Goal: Task Accomplishment & Management: Manage account settings

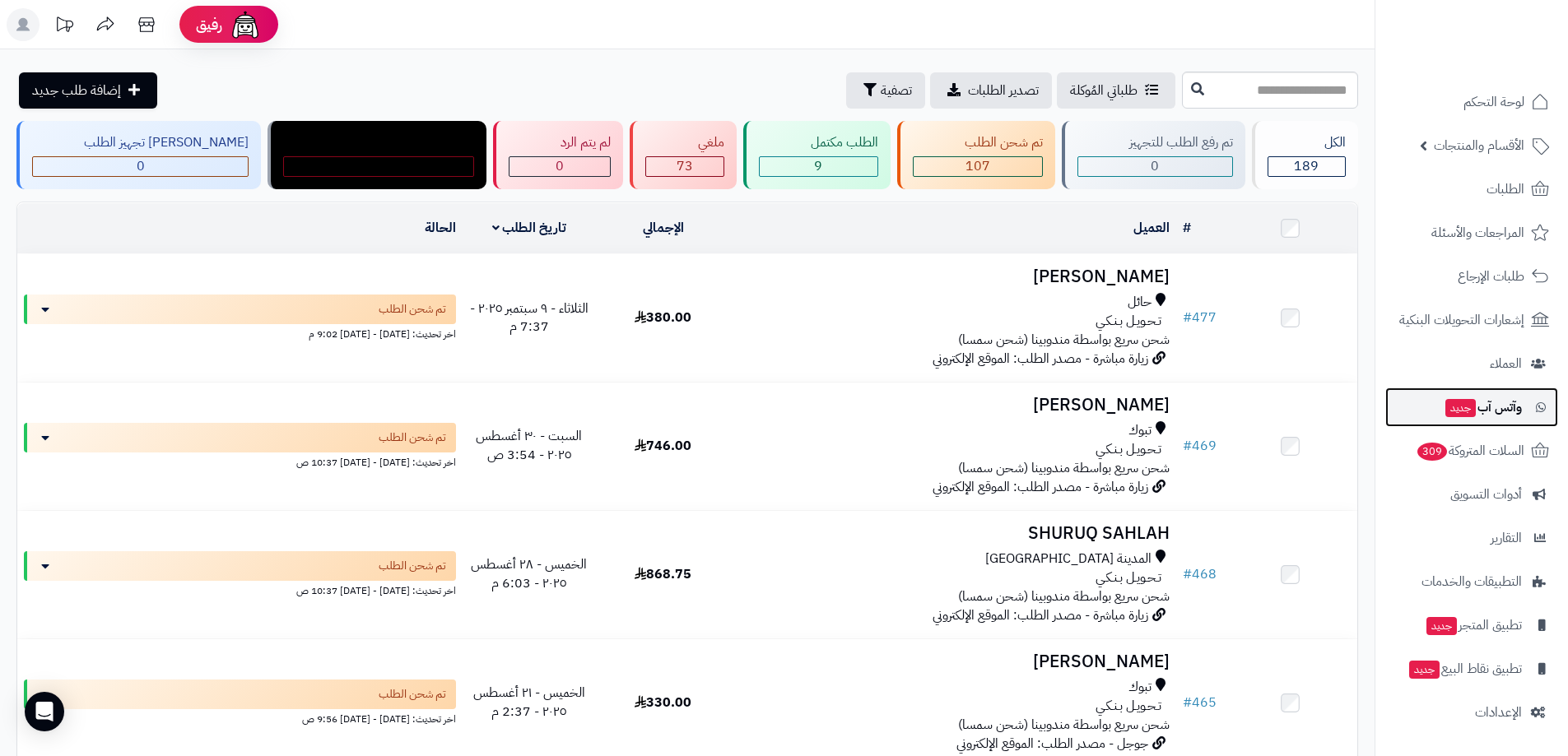
click at [1496, 400] on span "وآتس آب جديد" at bounding box center [1482, 407] width 78 height 23
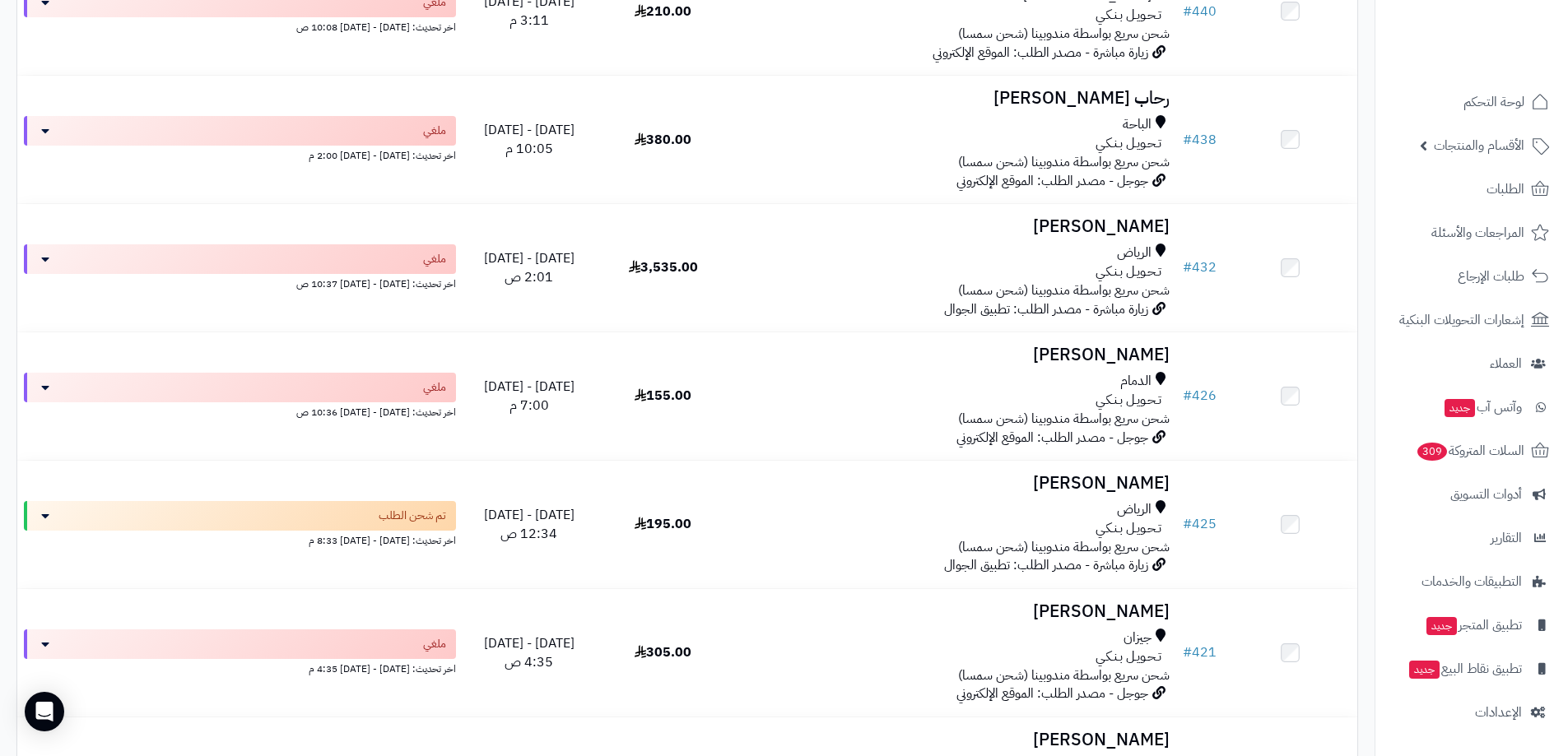
scroll to position [2057, 0]
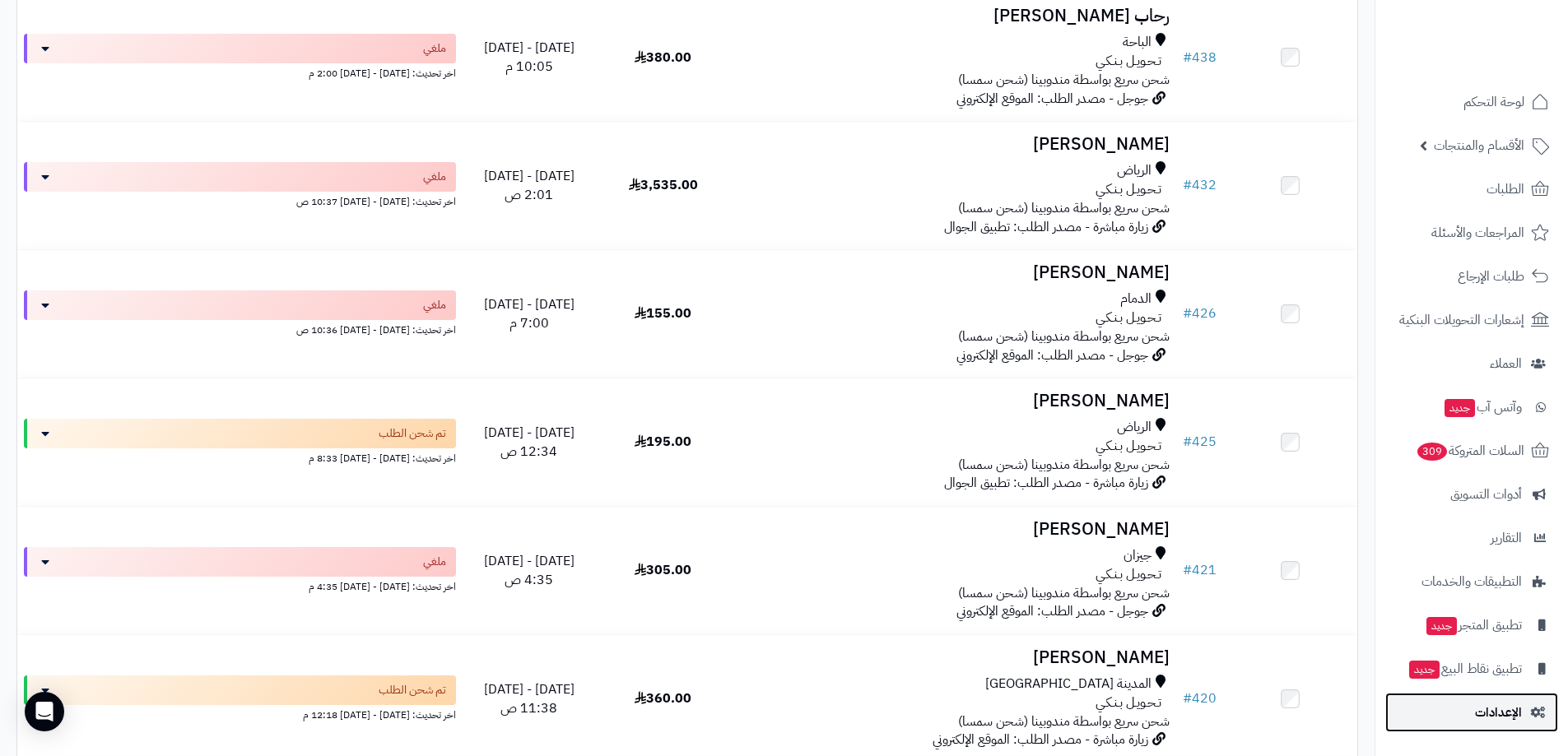
click at [1519, 727] on link "الإعدادات" at bounding box center [1472, 712] width 173 height 39
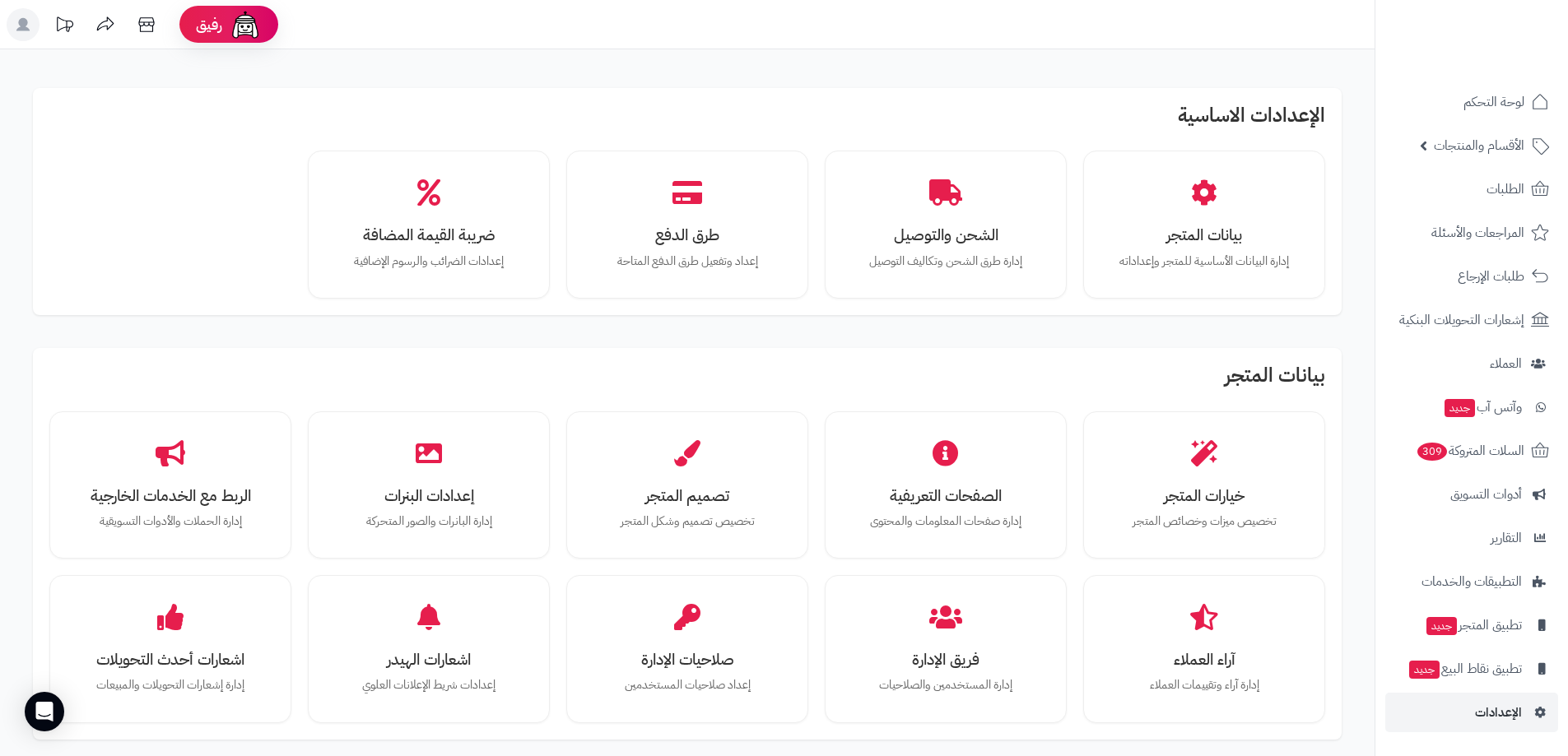
drag, startPoint x: 922, startPoint y: 2, endPoint x: 1240, endPoint y: 90, distance: 330.0
drag, startPoint x: 1240, startPoint y: 90, endPoint x: 1246, endPoint y: 63, distance: 27.7
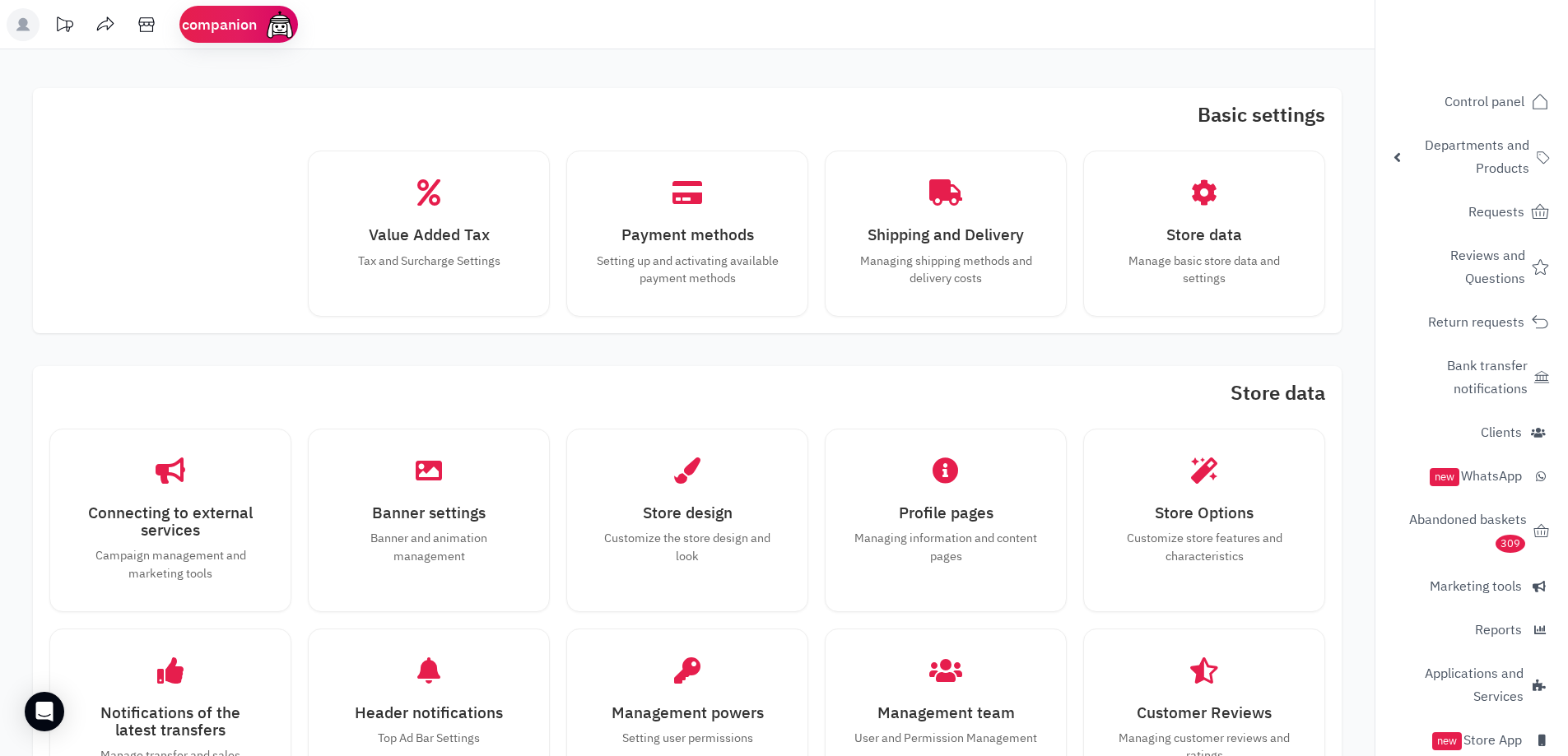
drag, startPoint x: 96, startPoint y: 188, endPoint x: 145, endPoint y: 151, distance: 61.4
drag, startPoint x: 145, startPoint y: 151, endPoint x: 210, endPoint y: 123, distance: 70.8
drag, startPoint x: 210, startPoint y: 123, endPoint x: 358, endPoint y: 101, distance: 149.6
drag, startPoint x: 358, startPoint y: 101, endPoint x: 382, endPoint y: 69, distance: 40.0
drag, startPoint x: 382, startPoint y: 69, endPoint x: 441, endPoint y: 60, distance: 59.7
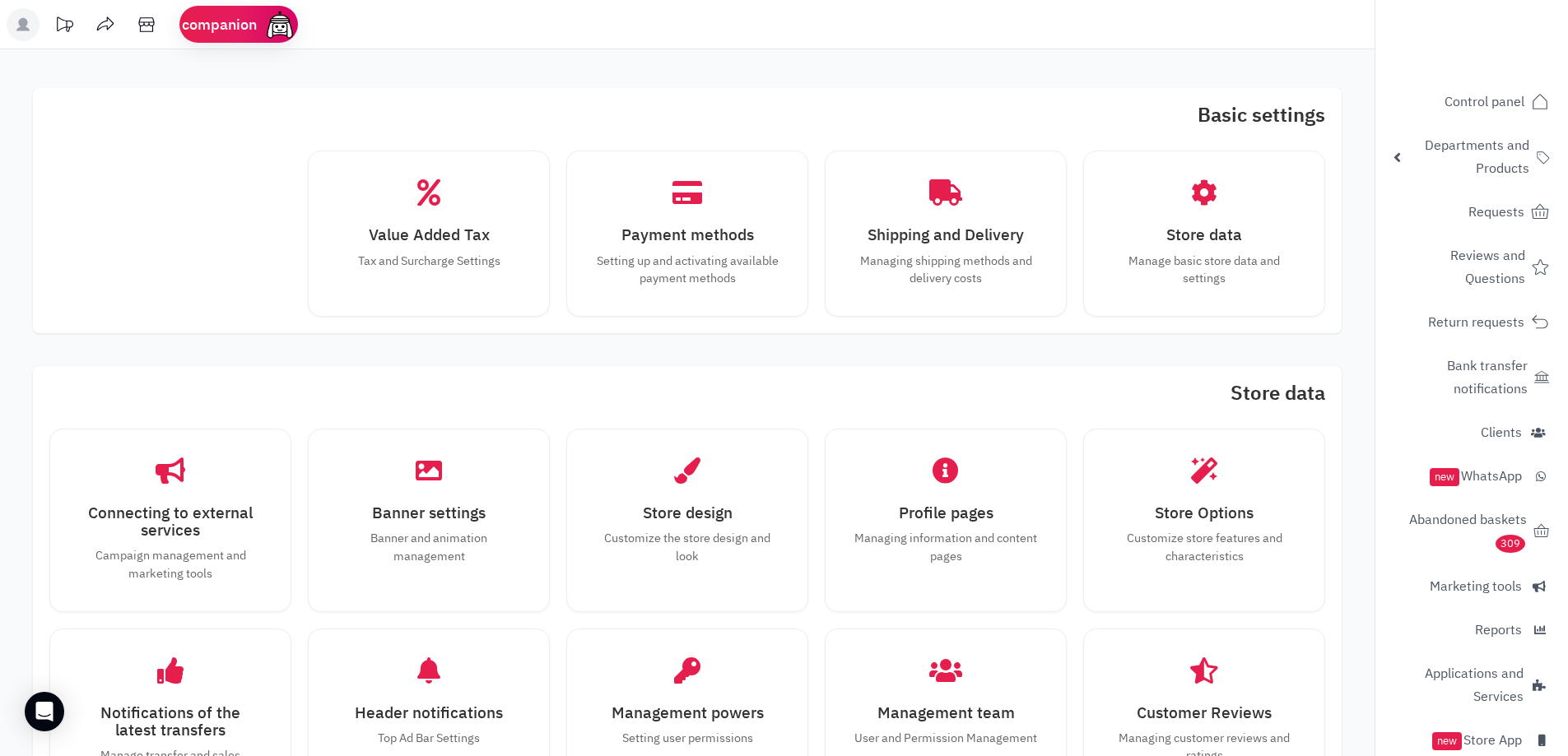
drag, startPoint x: 441, startPoint y: 60, endPoint x: 390, endPoint y: 362, distance: 306.3
drag, startPoint x: 390, startPoint y: 362, endPoint x: 375, endPoint y: 401, distance: 41.8
drag, startPoint x: 375, startPoint y: 401, endPoint x: 884, endPoint y: 381, distance: 509.4
click at [884, 382] on h2 "Store data" at bounding box center [687, 396] width 1276 height 29
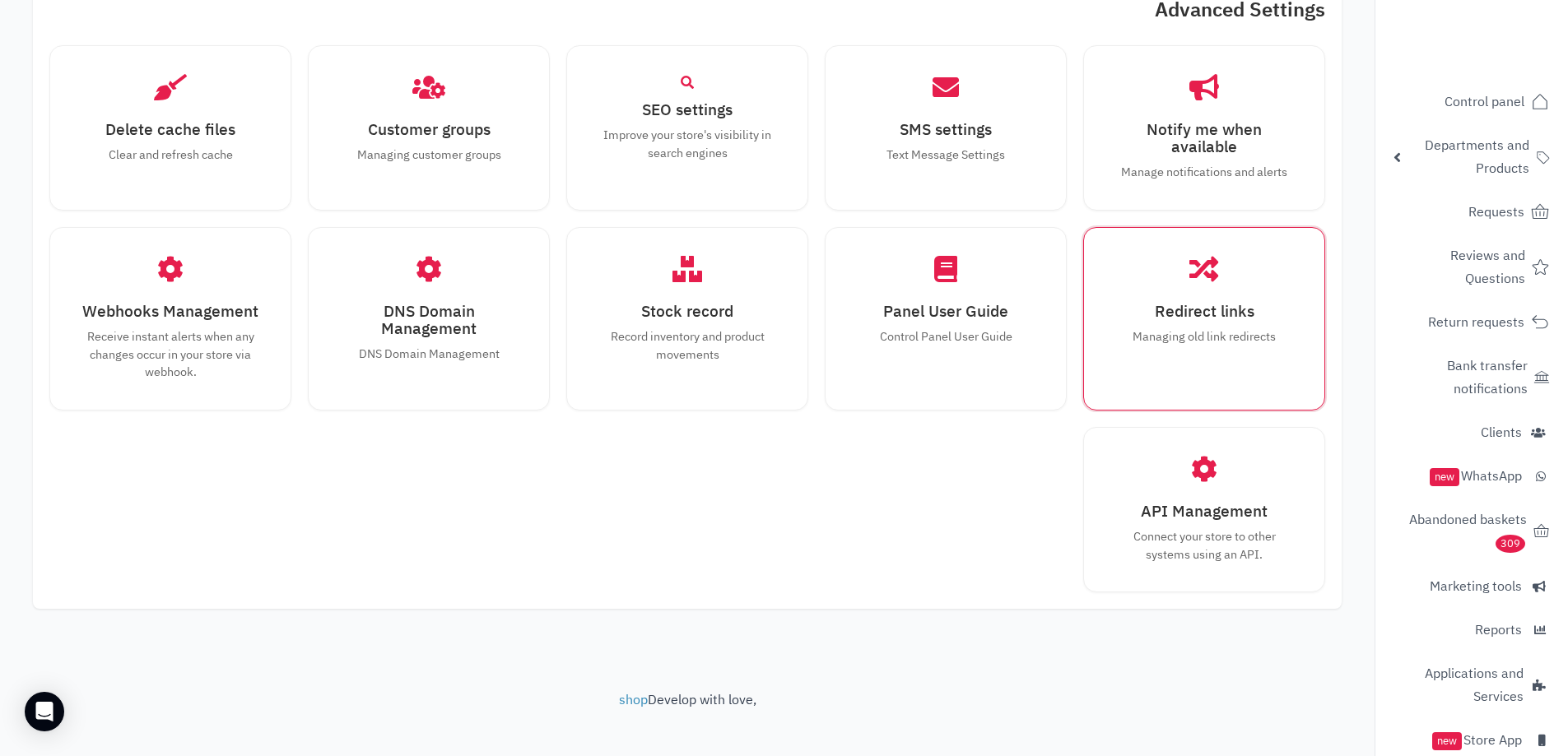
scroll to position [991, 0]
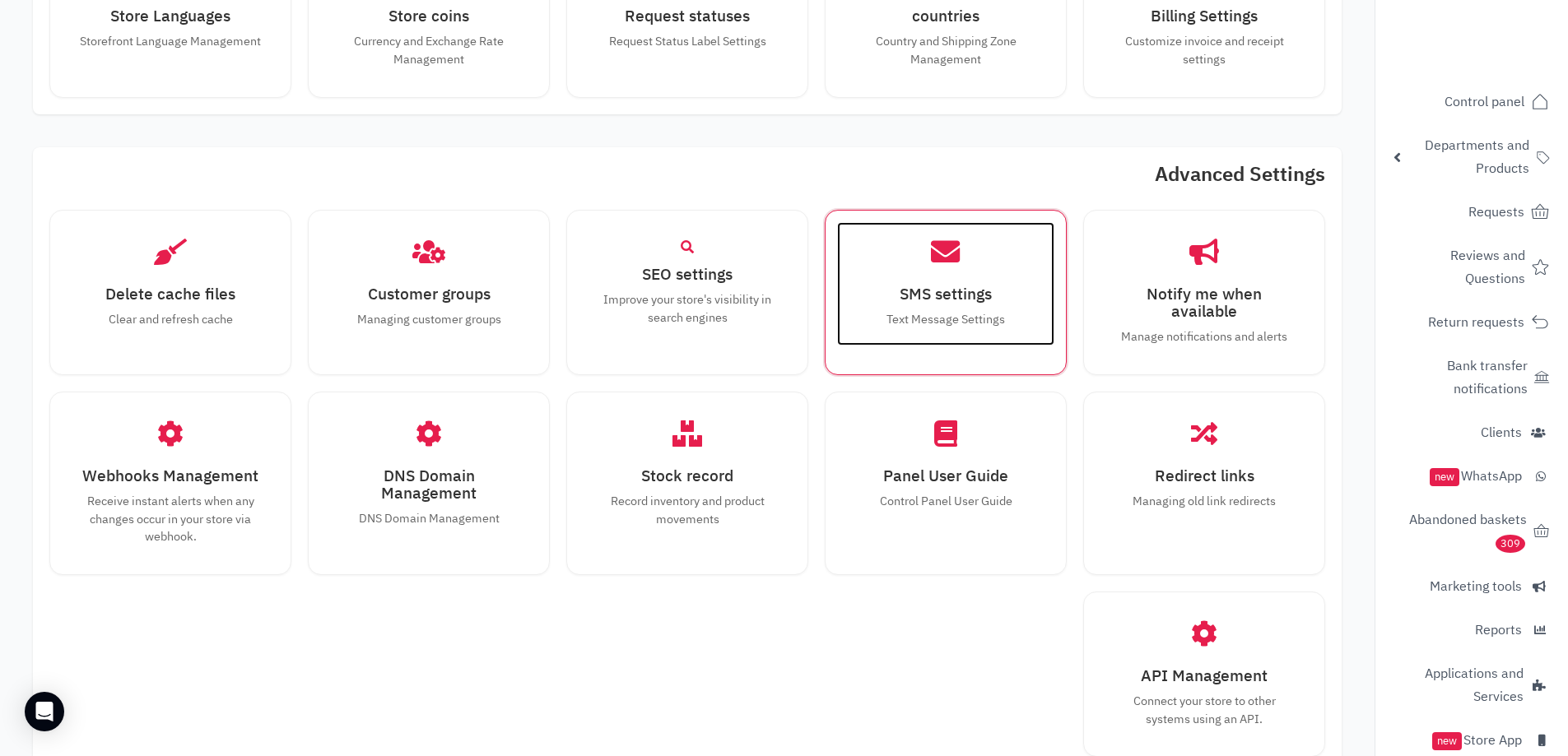
click at [983, 305] on font "SMS settings" at bounding box center [946, 294] width 92 height 24
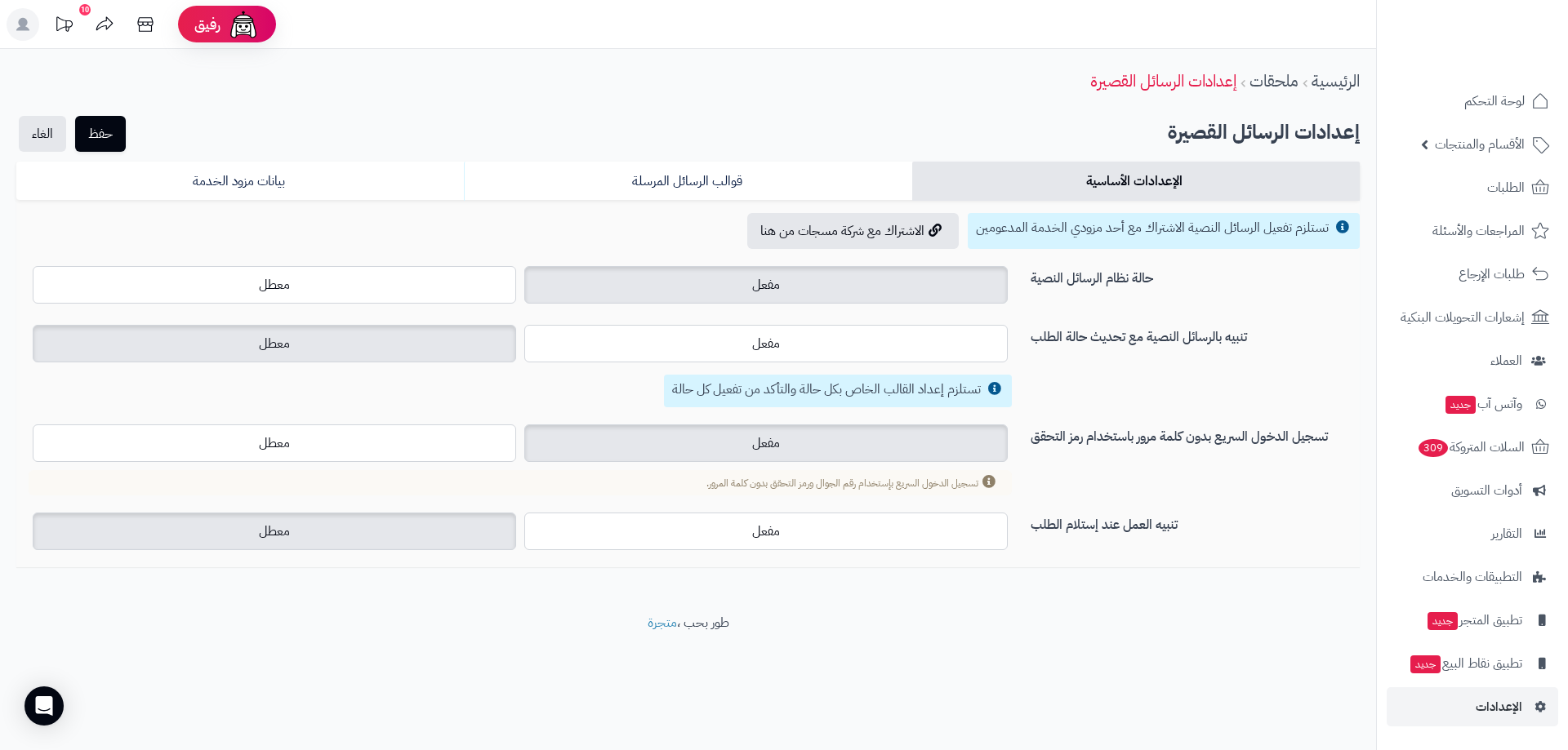
click at [1069, 632] on footer "طور بحب ، متجرة" at bounding box center [688, 655] width 1375 height 82
drag, startPoint x: 1420, startPoint y: 33, endPoint x: 1420, endPoint y: 43, distance: 10.0
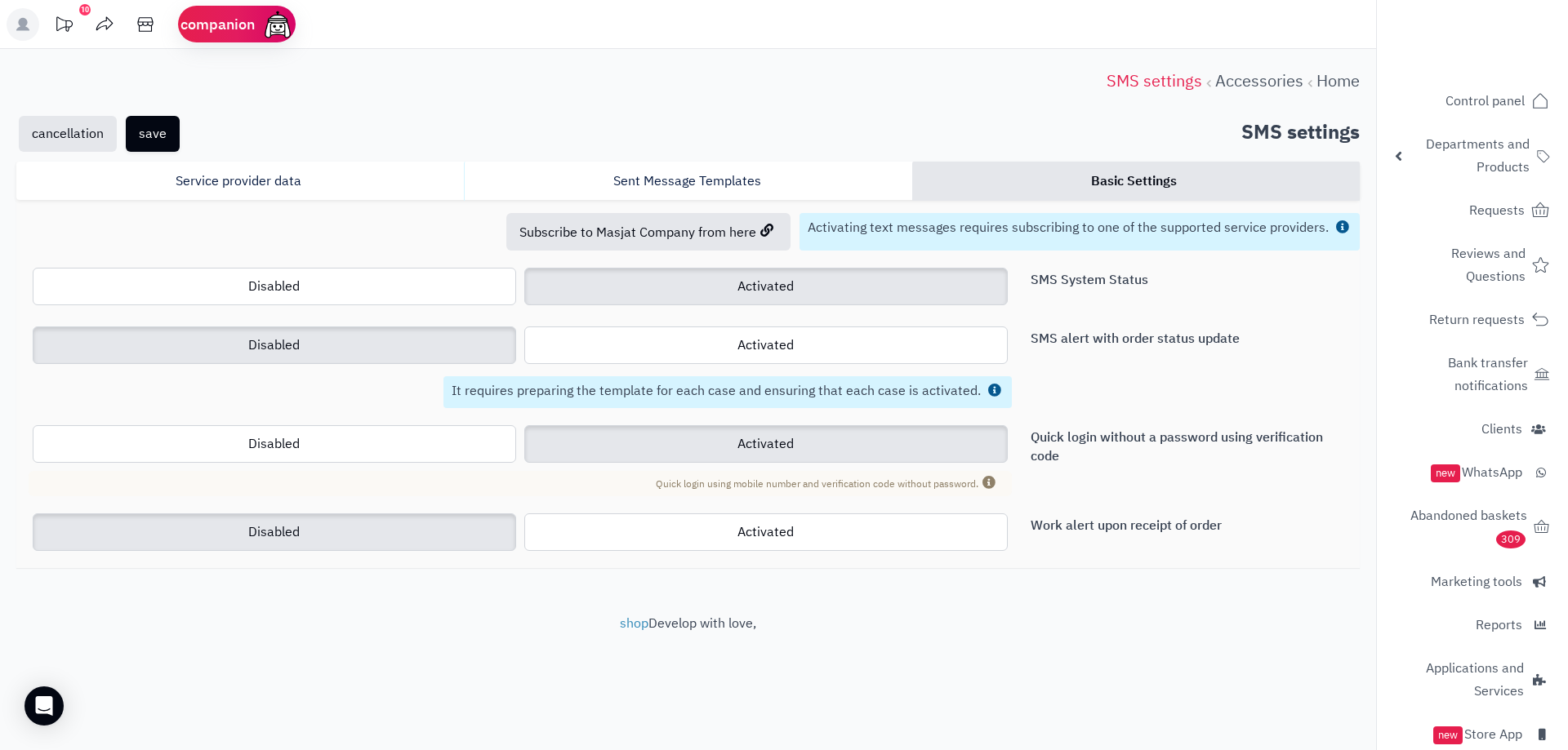
click at [1101, 581] on div "Home Accessories SMS settings save cancellation SMS settings Basic Settings Sen…" at bounding box center [688, 332] width 1375 height 566
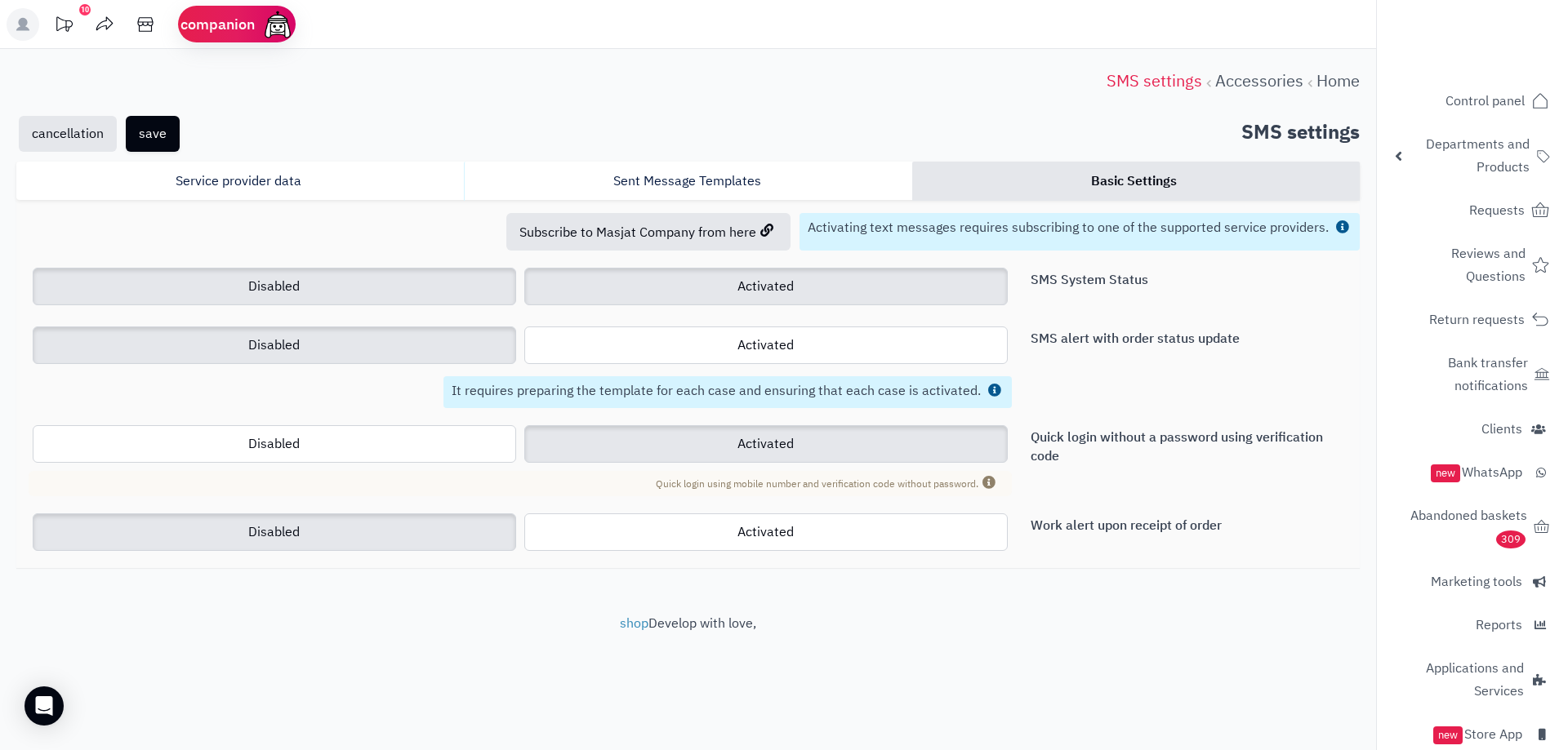
click at [386, 280] on label "Disabled" at bounding box center [274, 286] width 483 height 38
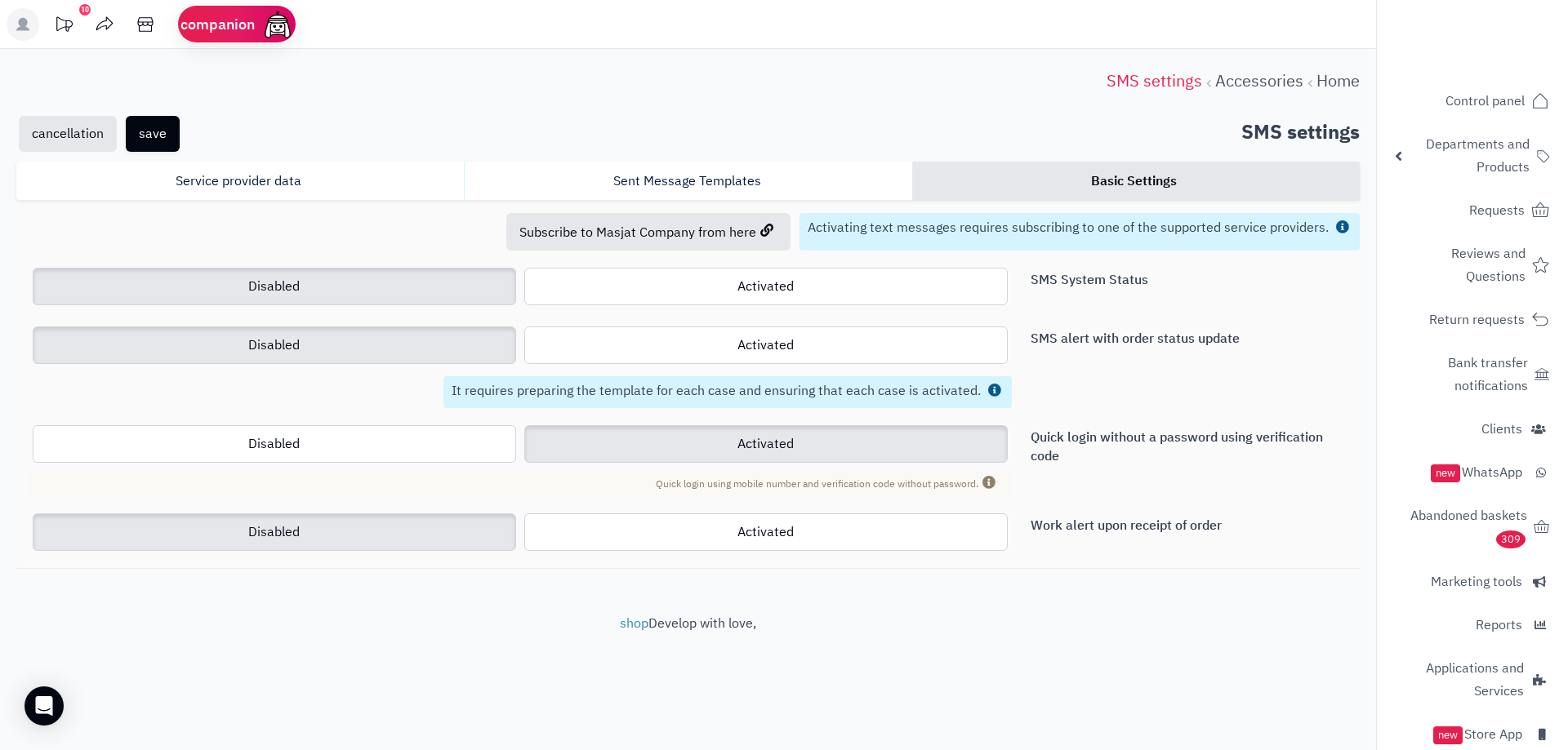
click at [386, 280] on label "Disabled" at bounding box center [274, 286] width 483 height 38
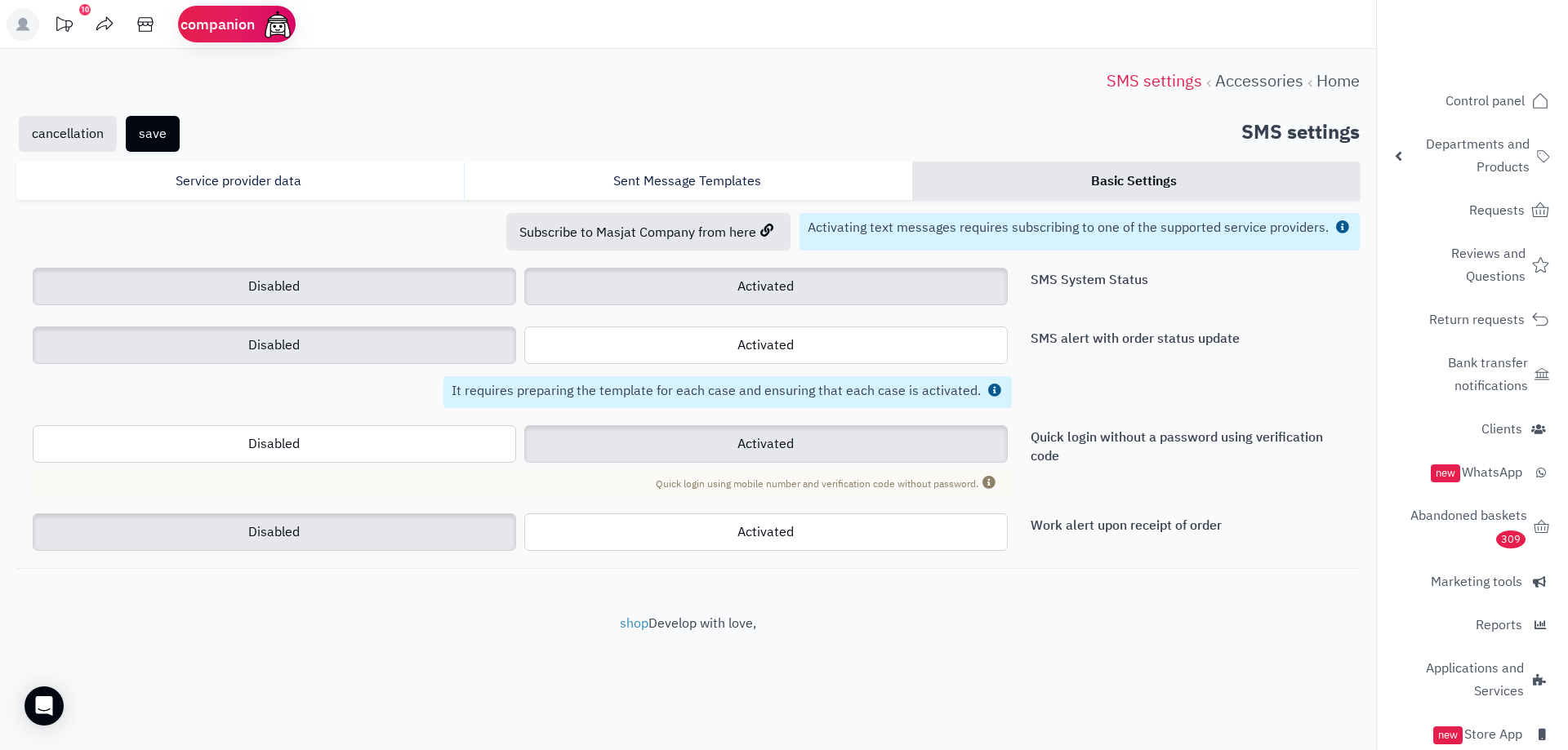
click at [811, 299] on label "Activated" at bounding box center [766, 286] width 483 height 38
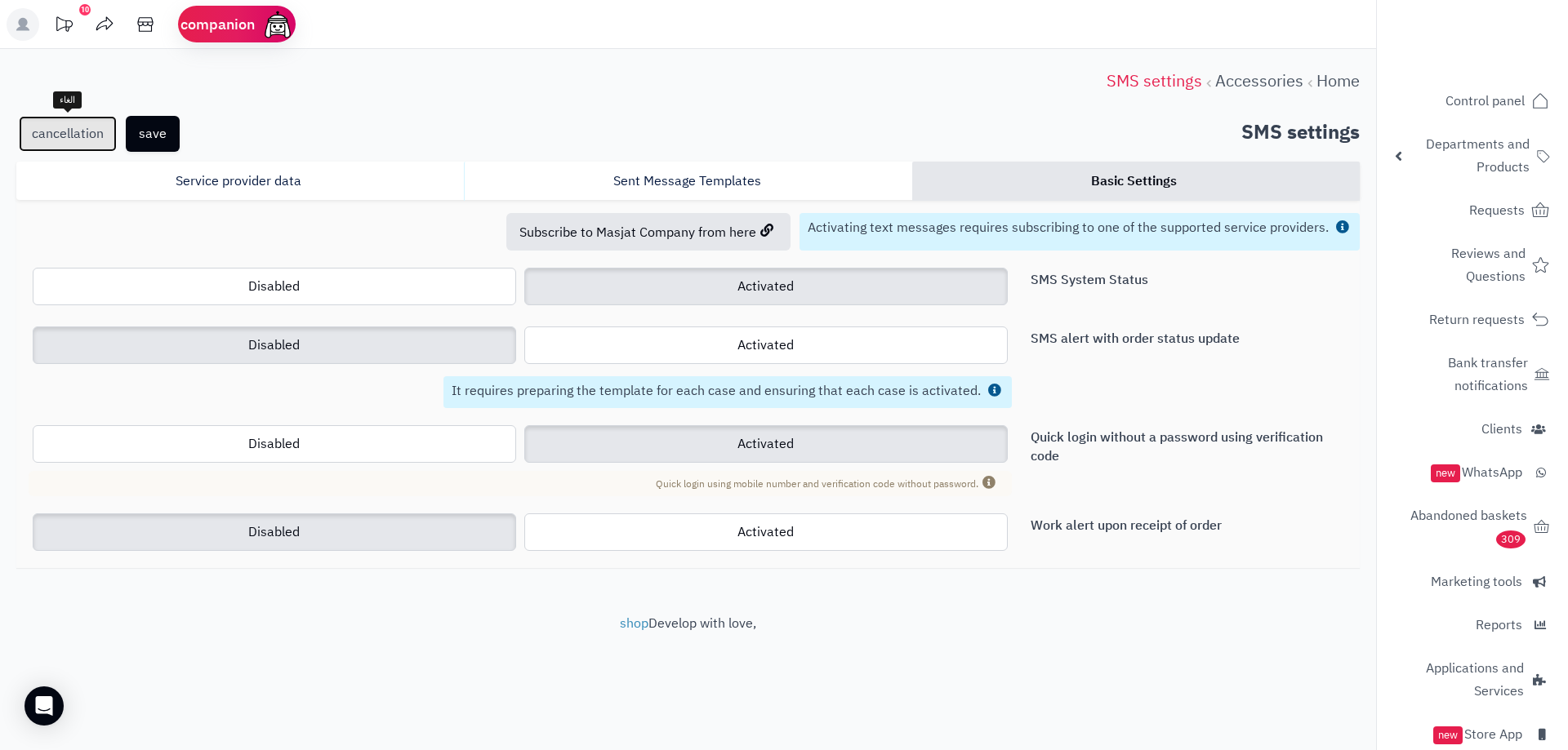
click at [81, 146] on link "cancellation" at bounding box center [68, 133] width 98 height 36
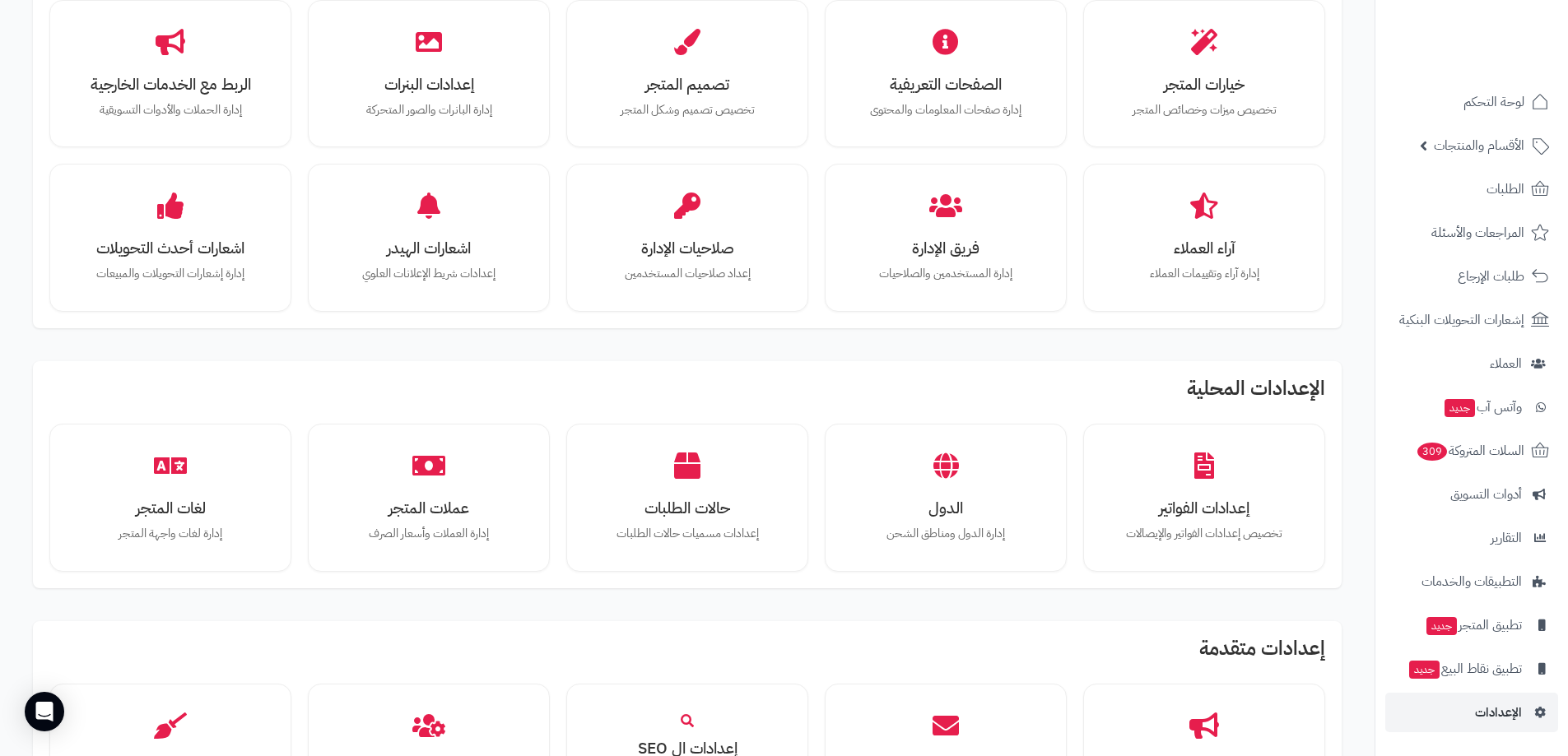
scroll to position [823, 0]
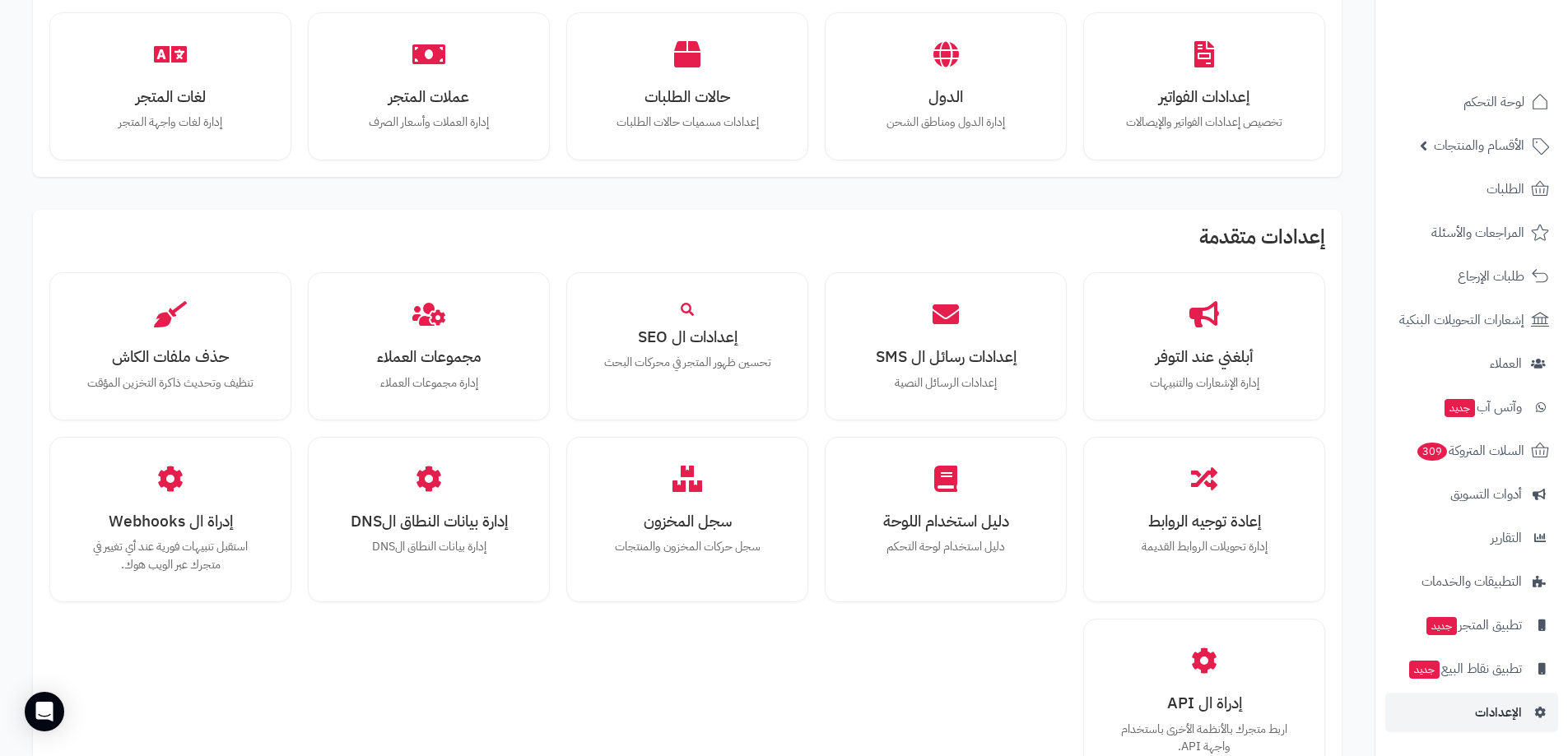
drag, startPoint x: 1168, startPoint y: 293, endPoint x: 476, endPoint y: 202, distance: 698.0
click at [489, 205] on div "الإعدادات الاساسية بيانات المتجر إدارة البيانات الأساسية للمتجر وإعداداته الشحن…" at bounding box center [687, 50] width 1342 height 1602
drag, startPoint x: 841, startPoint y: 213, endPoint x: 1407, endPoint y: 20, distance: 598.0
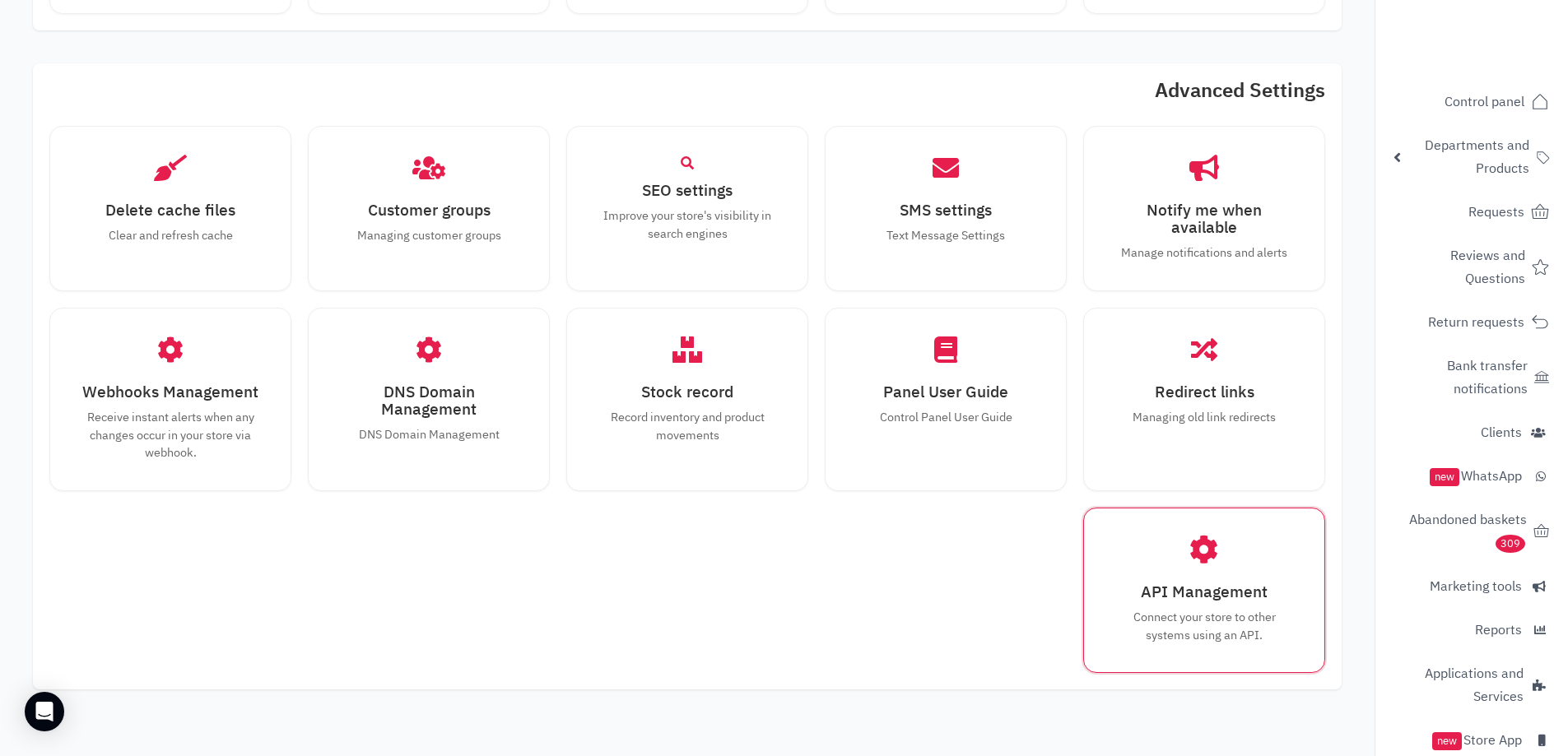
scroll to position [993, 0]
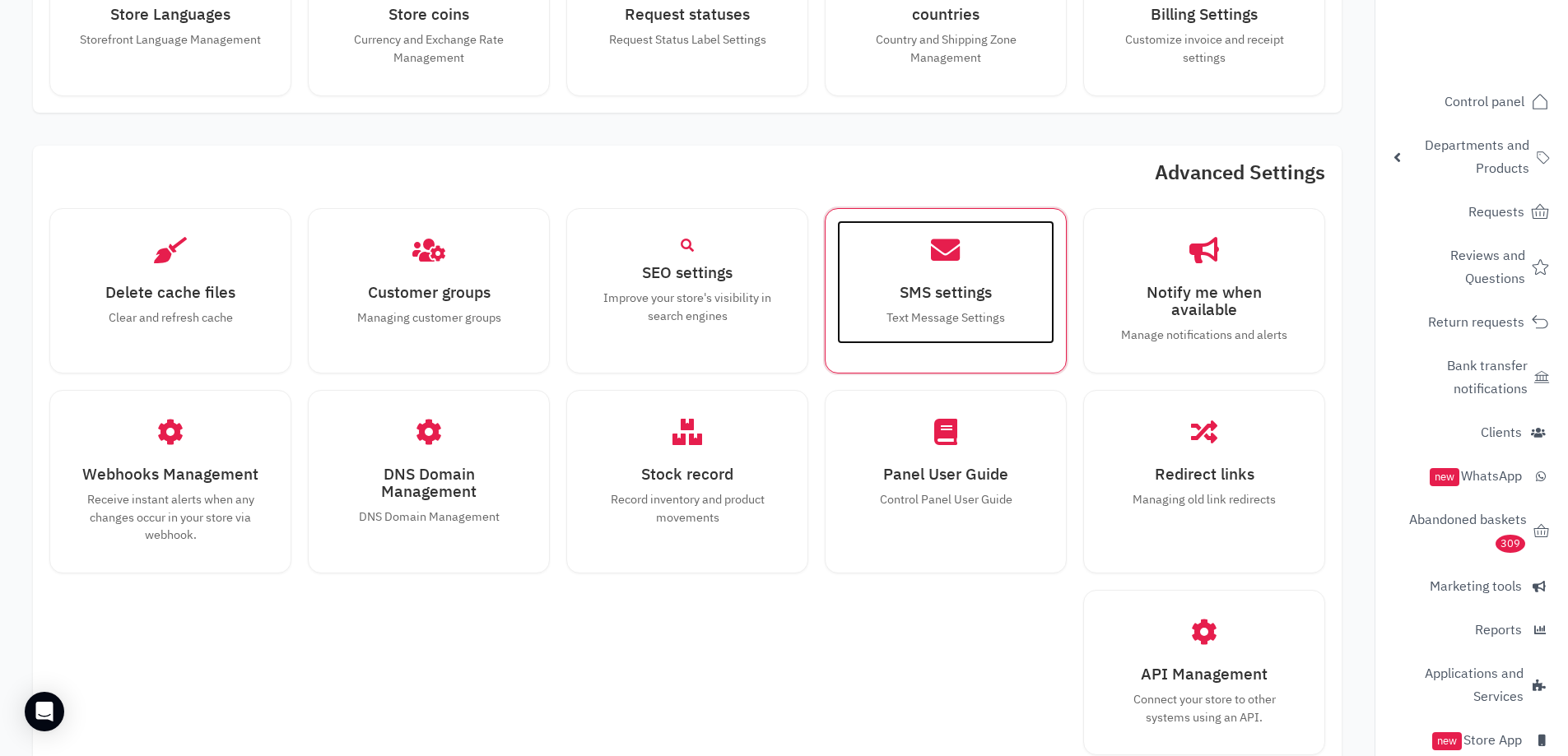
click at [984, 287] on font "SMS settings" at bounding box center [946, 292] width 92 height 24
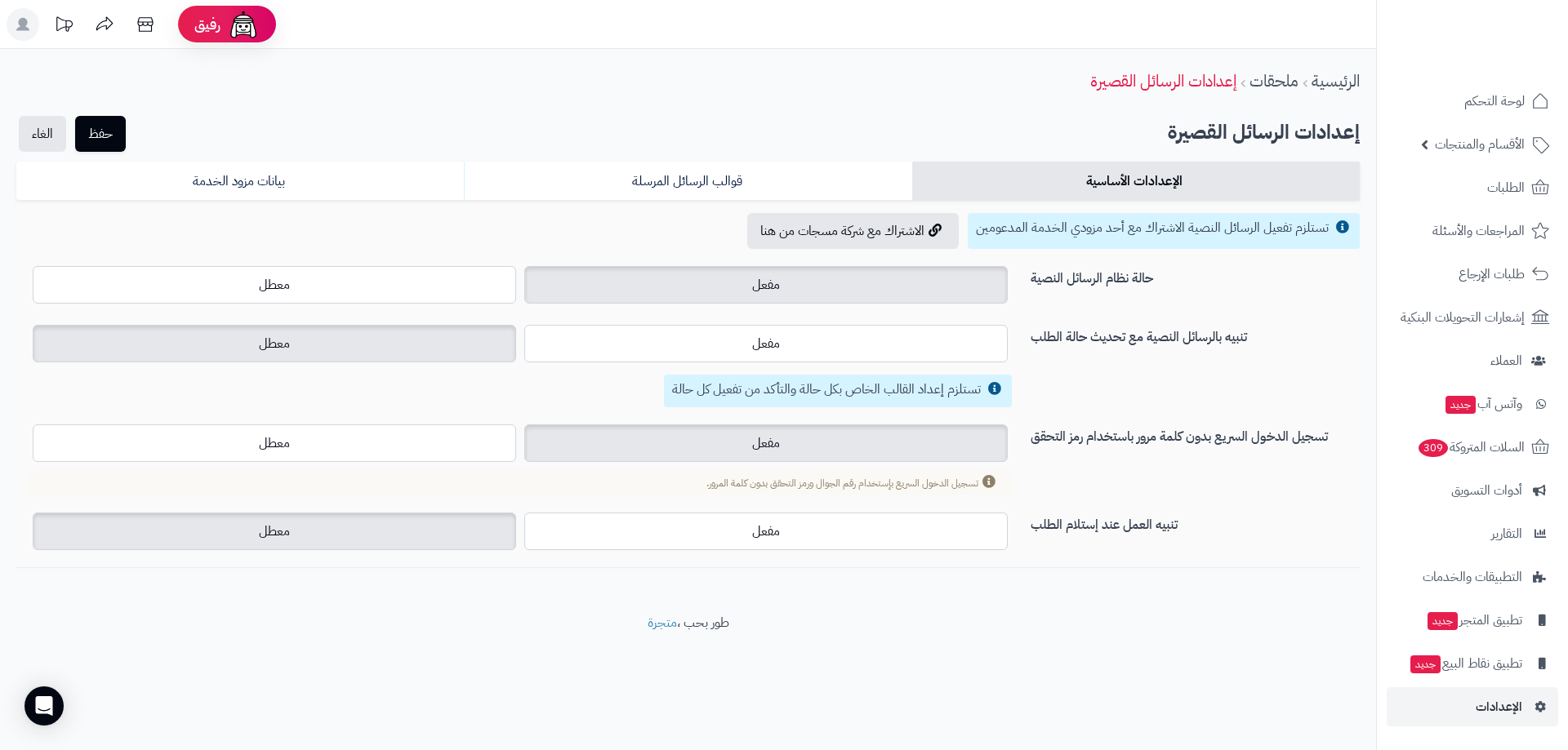
click at [977, 604] on div "الرئيسية ملحقات إعدادات الرسائل القصيرة حفظ الغاء إعدادات الرسائل القصيرة الإعد…" at bounding box center [688, 332] width 1375 height 565
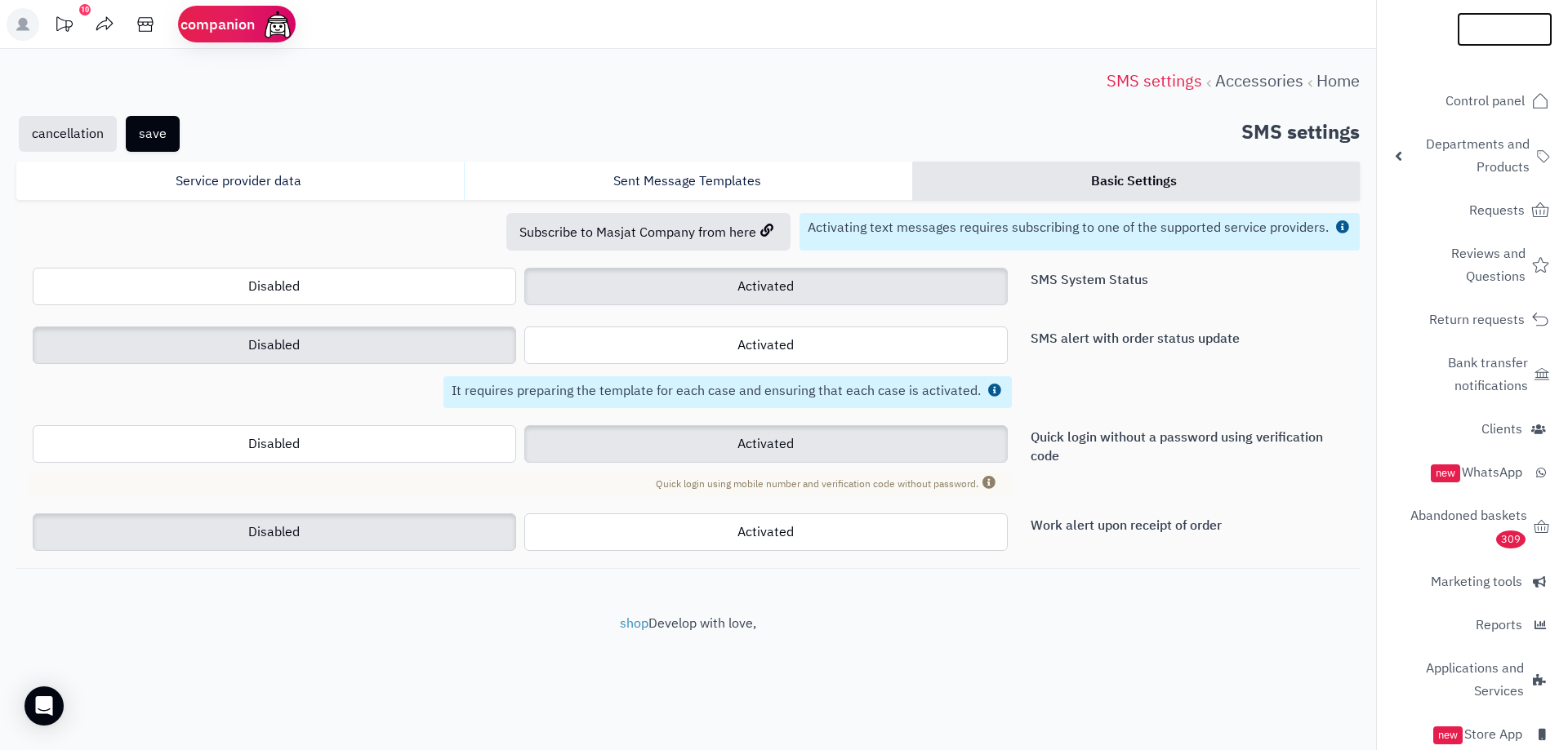
click at [1520, 22] on link at bounding box center [1504, 29] width 96 height 18
